Goal: Task Accomplishment & Management: Use online tool/utility

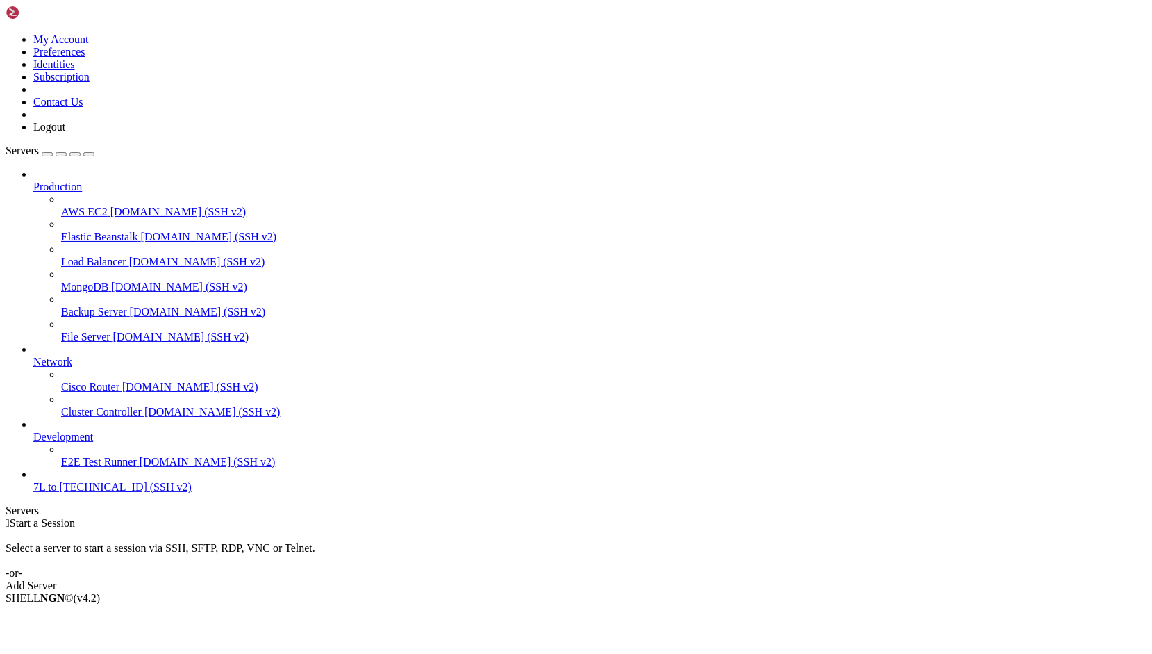
click at [63, 493] on span "to [TECHNICAL_ID] (SSH v2)" at bounding box center [120, 487] width 144 height 12
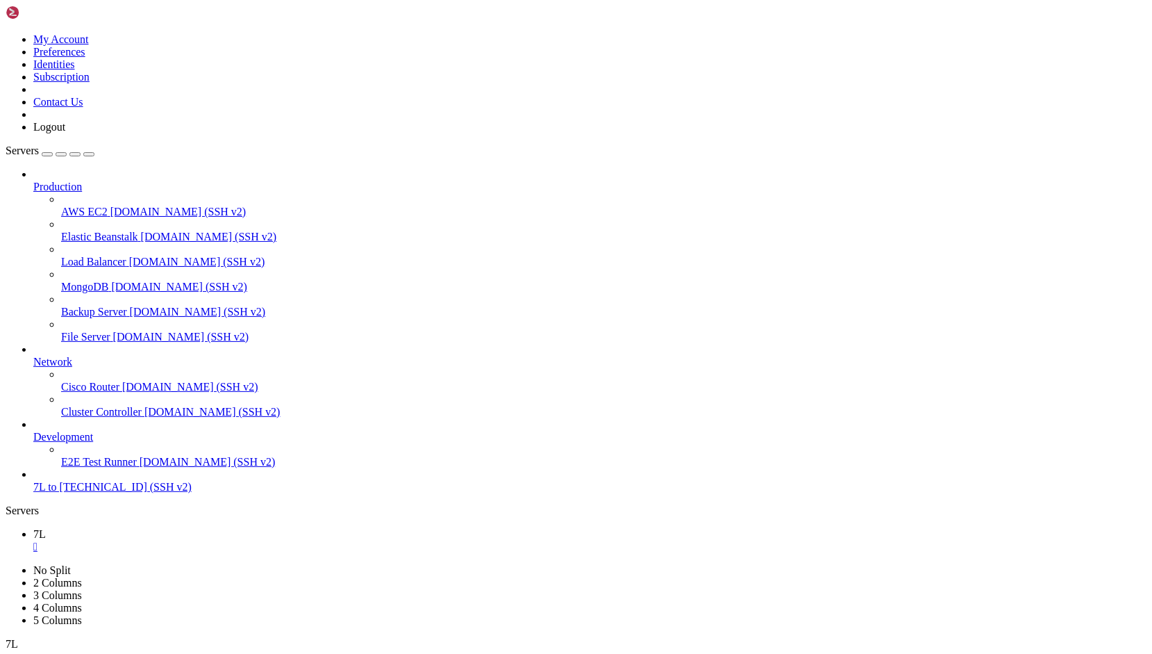
click at [6, 564] on link at bounding box center [6, 564] width 0 height 0
click at [33, 13] on img at bounding box center [46, 13] width 80 height 14
click at [6, 22] on link at bounding box center [46, 16] width 80 height 12
click at [214, 528] on link "7L " at bounding box center [590, 540] width 1114 height 25
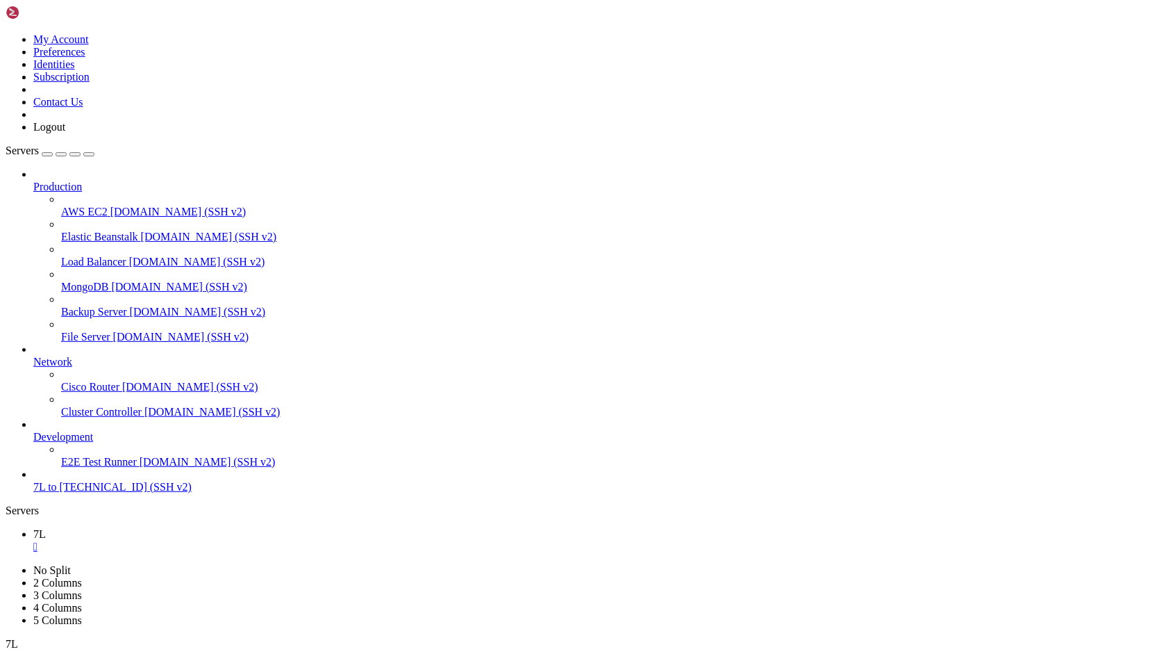
click at [6, 33] on icon at bounding box center [6, 33] width 0 height 0
click at [65, 133] on link "Logout" at bounding box center [49, 127] width 32 height 12
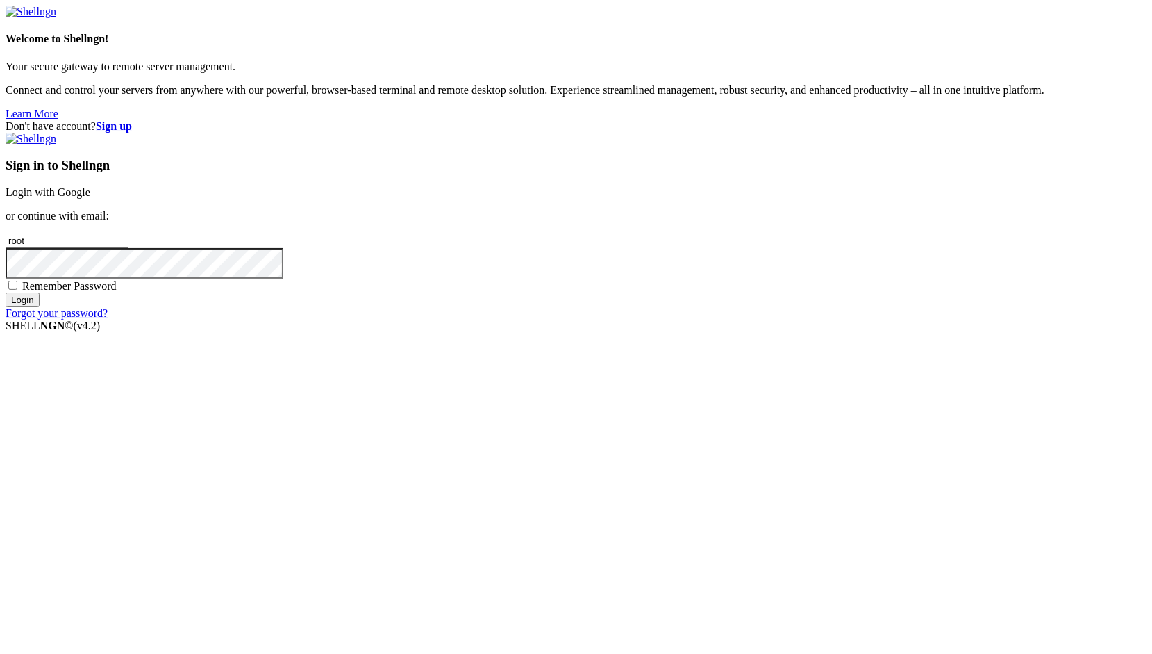
click at [90, 198] on link "Login with Google" at bounding box center [48, 192] width 85 height 12
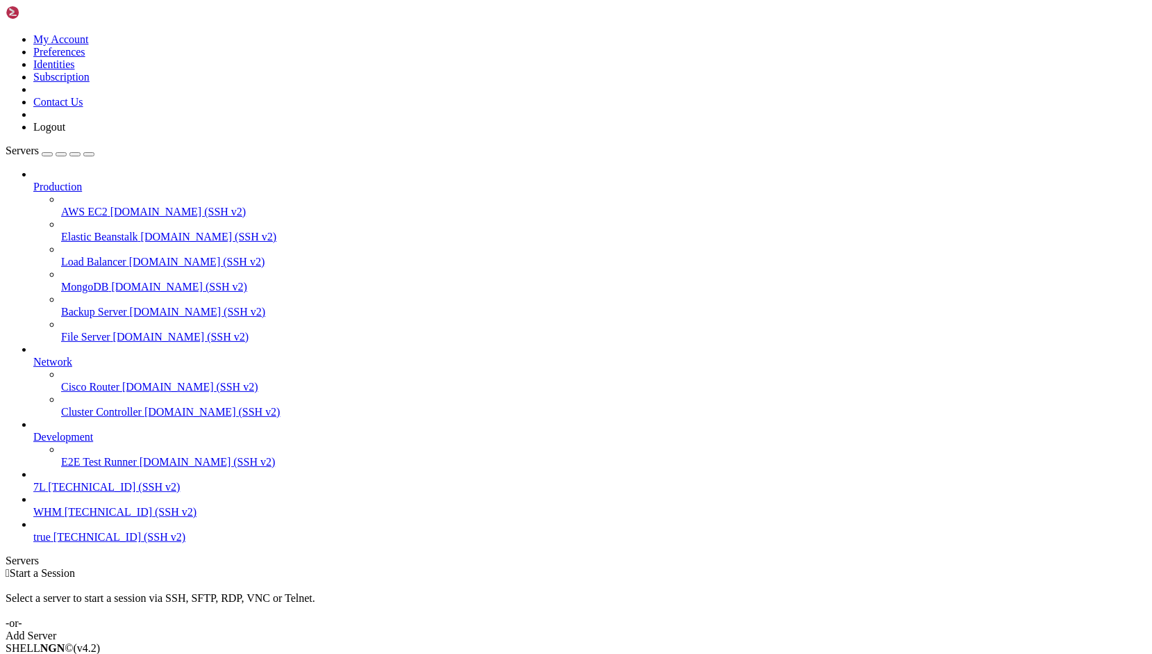
click at [45, 493] on span "7L" at bounding box center [39, 487] width 12 height 12
drag, startPoint x: 321, startPoint y: 974, endPoint x: 95, endPoint y: 1118, distance: 268.0
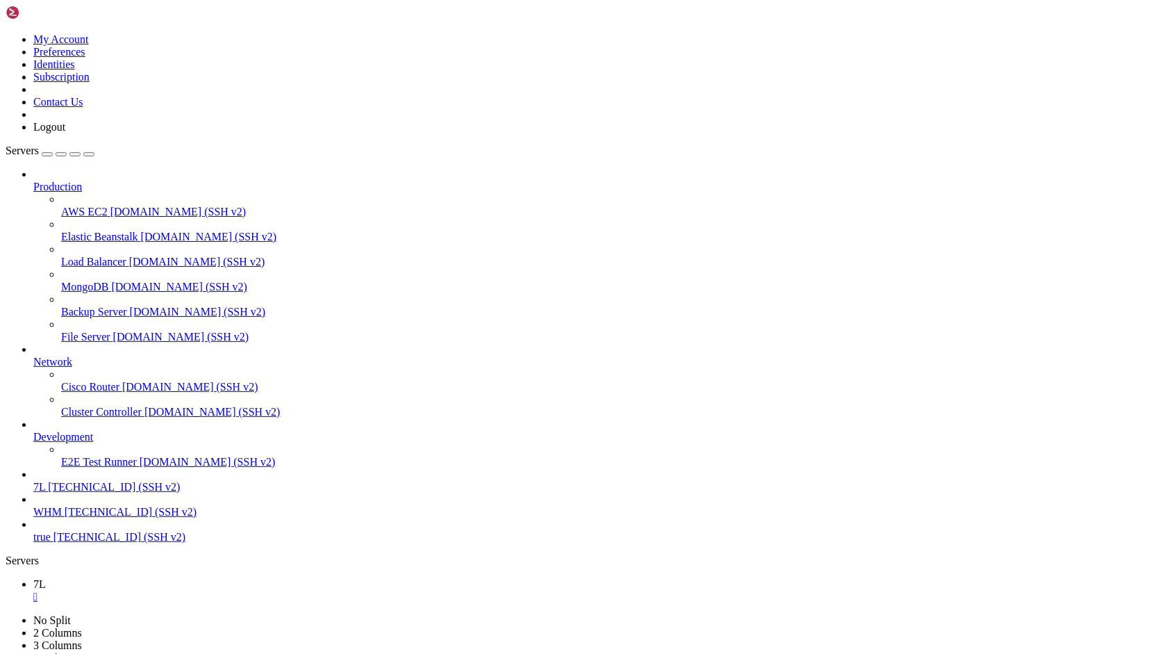
drag, startPoint x: 417, startPoint y: 1262, endPoint x: 208, endPoint y: 1213, distance: 214.0
